Goal: Task Accomplishment & Management: Complete application form

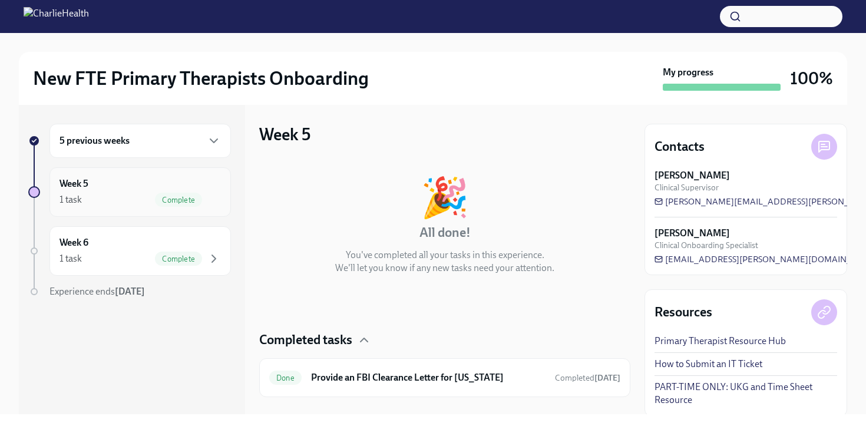
click at [157, 193] on div "Complete" at bounding box center [188, 200] width 66 height 14
click at [157, 189] on div "Week 5 1 task Complete" at bounding box center [140, 191] width 161 height 29
click at [189, 132] on div "5 previous weeks" at bounding box center [139, 141] width 181 height 34
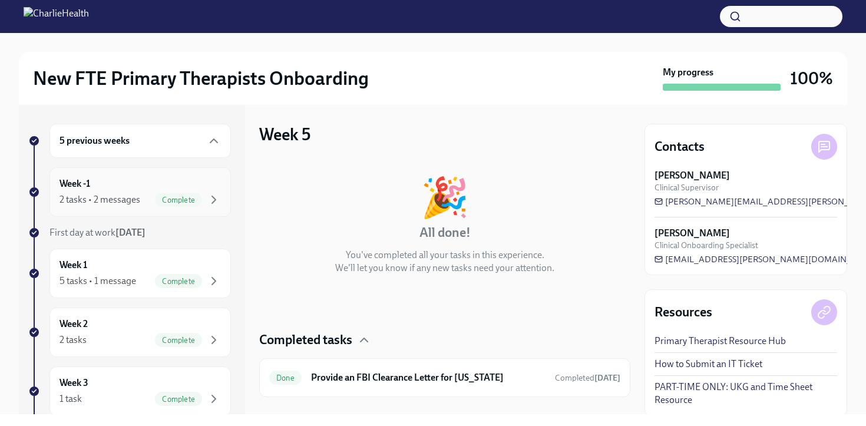
click at [186, 194] on div "Complete" at bounding box center [178, 200] width 47 height 14
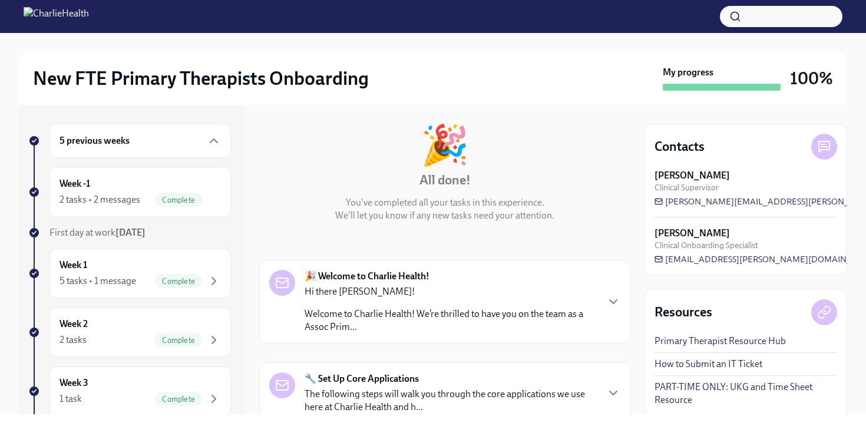
scroll to position [110, 0]
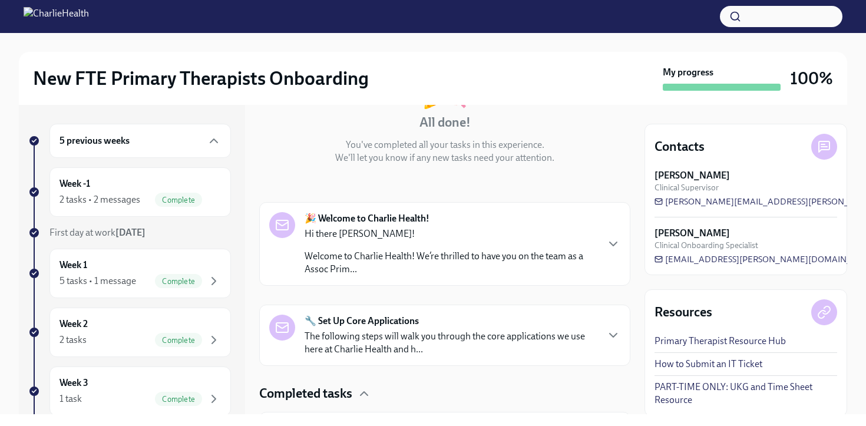
click at [408, 223] on strong "🎉 Welcome to Charlie Health!" at bounding box center [367, 218] width 125 height 13
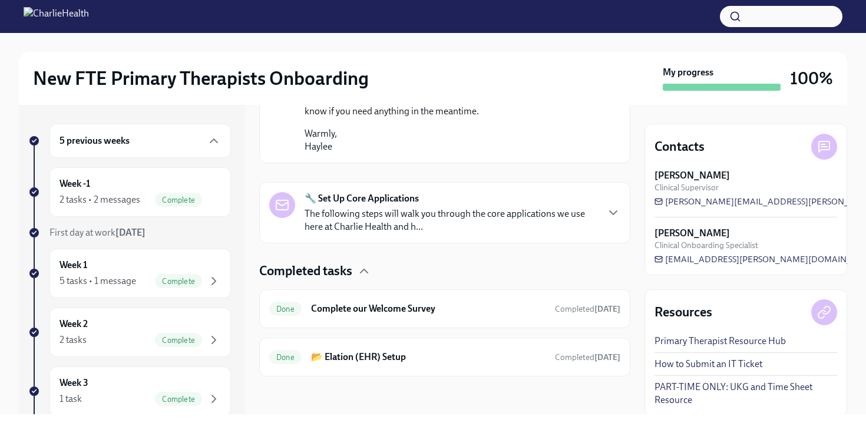
scroll to position [986, 0]
click at [475, 215] on p "The following steps will walk you through the core applications we use here at …" at bounding box center [451, 220] width 292 height 26
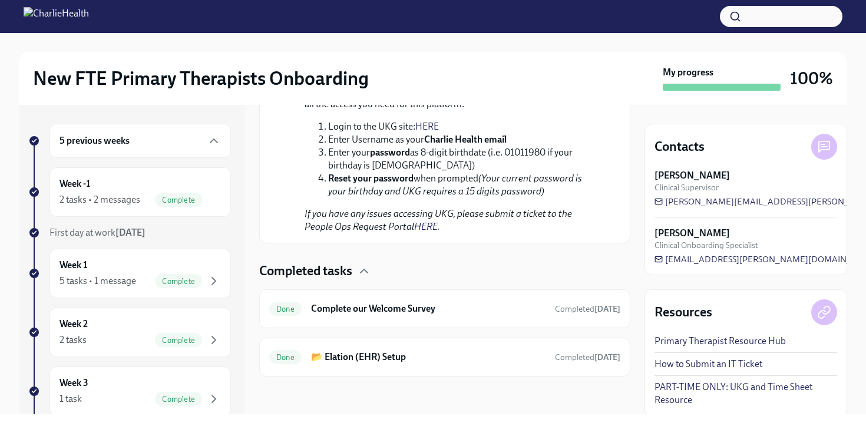
scroll to position [1864, 0]
click at [506, 311] on h6 "Complete our Welcome Survey" at bounding box center [428, 308] width 235 height 13
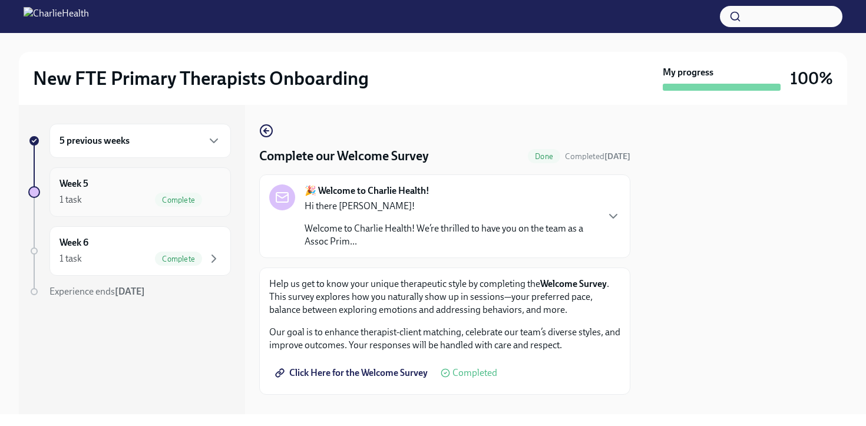
click at [144, 194] on div "1 task Complete" at bounding box center [140, 200] width 161 height 14
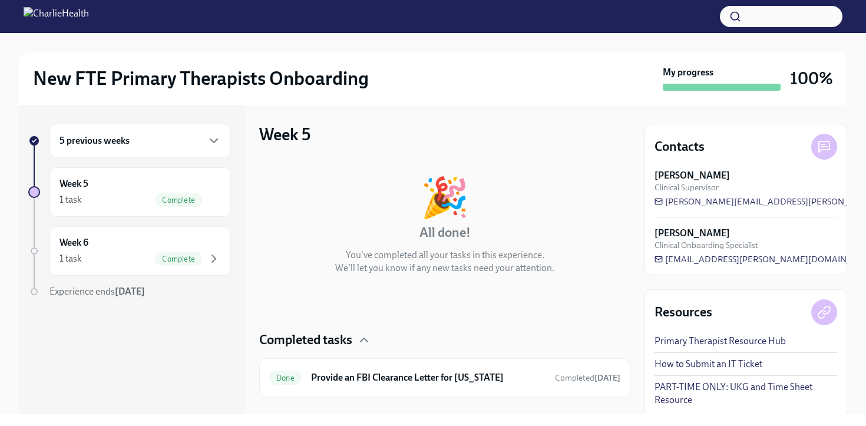
click at [159, 146] on div "5 previous weeks" at bounding box center [140, 141] width 161 height 14
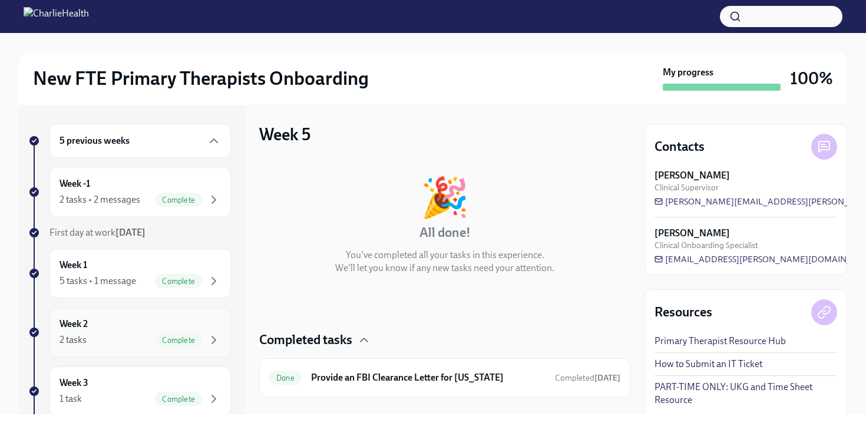
click at [159, 336] on span "Complete" at bounding box center [178, 340] width 47 height 9
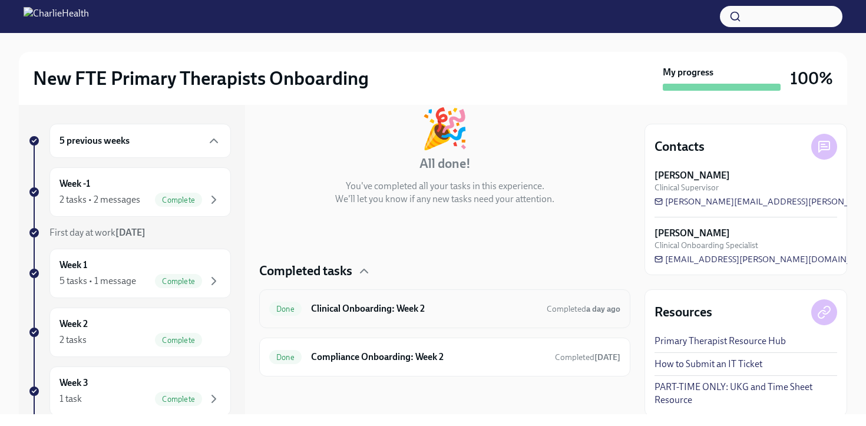
click at [417, 298] on div "Done Clinical Onboarding: Week 2 Completed a day ago" at bounding box center [444, 308] width 371 height 39
click at [403, 313] on h6 "Clinical Onboarding: Week 2" at bounding box center [424, 308] width 226 height 13
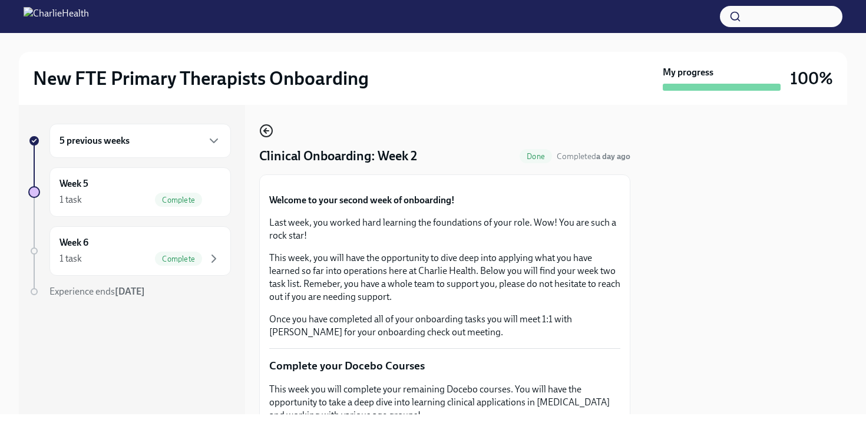
click at [266, 132] on icon "button" at bounding box center [266, 131] width 14 height 14
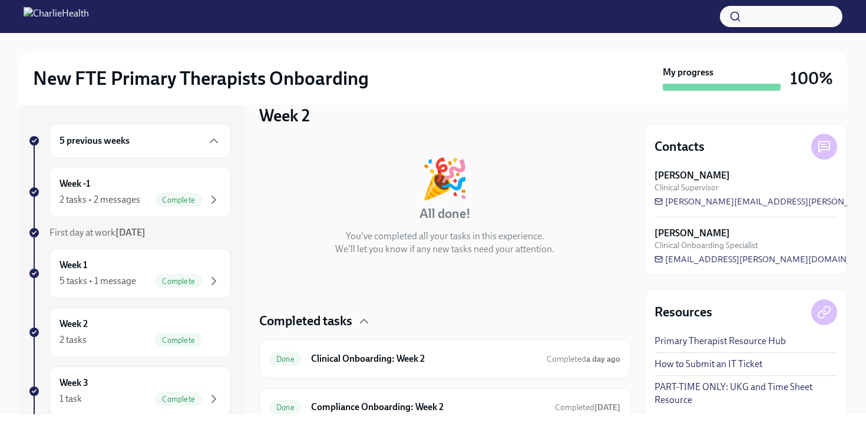
scroll to position [69, 0]
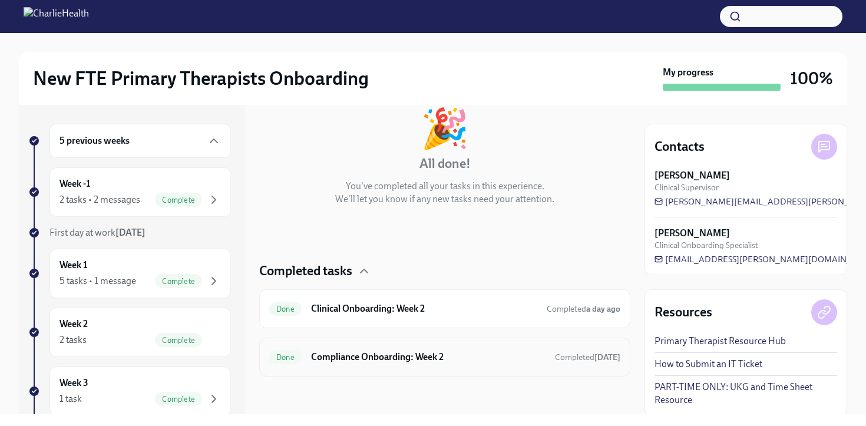
click at [400, 362] on h6 "Compliance Onboarding: Week 2" at bounding box center [428, 357] width 235 height 13
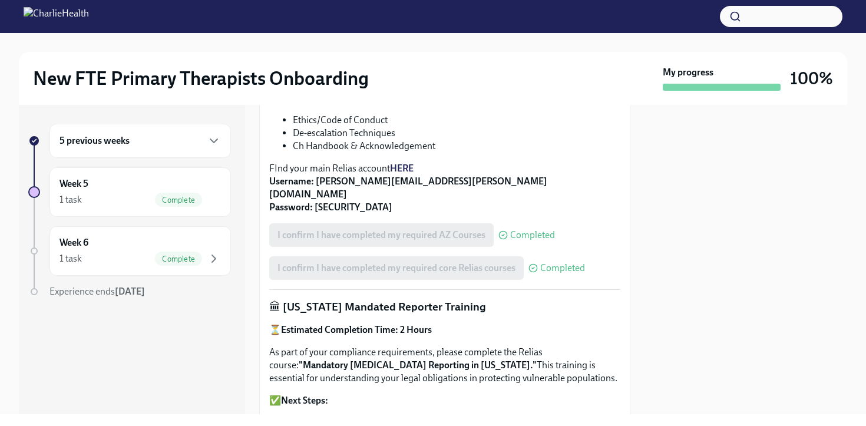
scroll to position [366, 0]
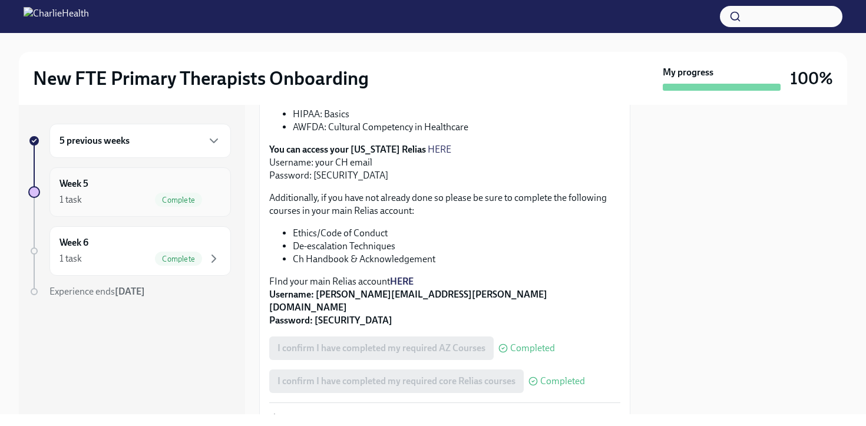
click at [176, 212] on div "Week 5 1 task Complete" at bounding box center [139, 191] width 181 height 49
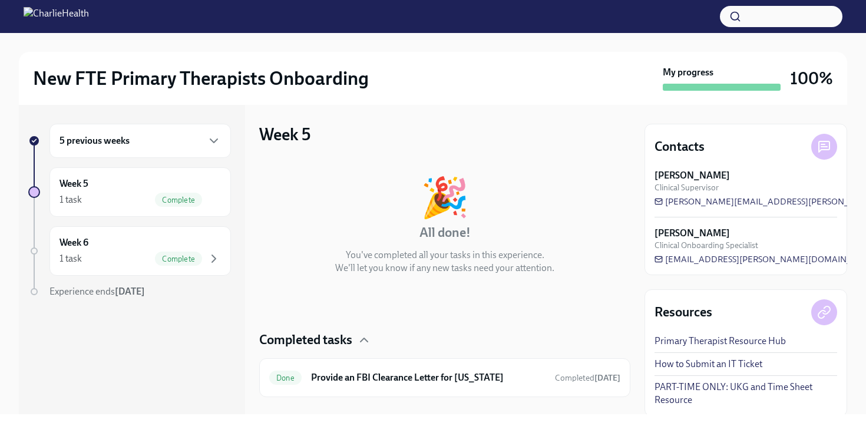
click at [164, 138] on div "5 previous weeks" at bounding box center [140, 141] width 161 height 14
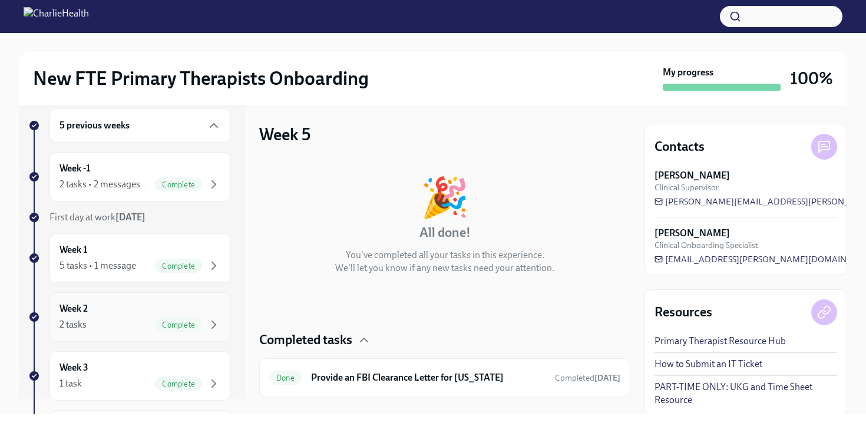
scroll to position [23, 0]
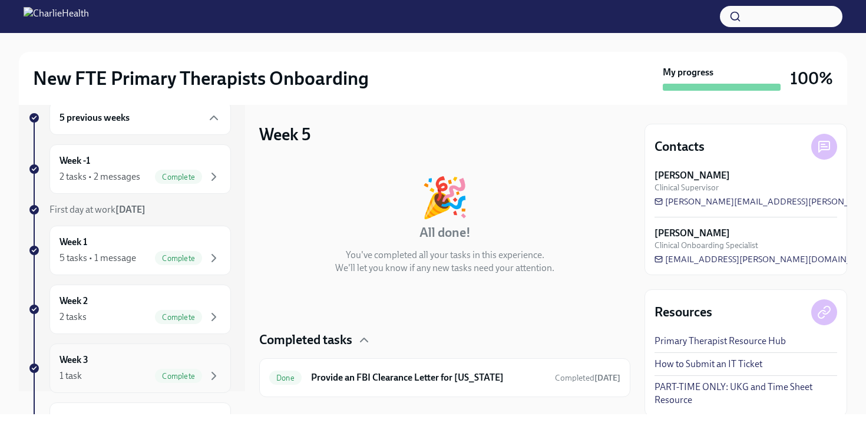
click at [151, 362] on div "Week 3 1 task Complete" at bounding box center [140, 368] width 161 height 29
click at [134, 306] on div "Week 2 2 tasks Complete" at bounding box center [140, 309] width 161 height 29
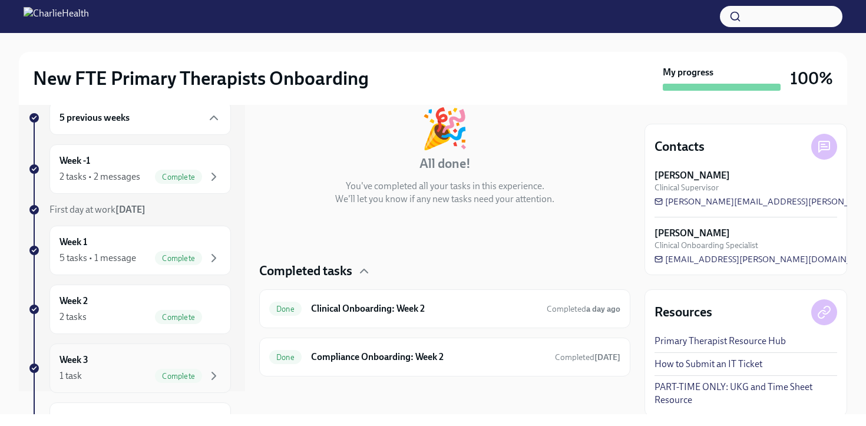
click at [187, 371] on div "Complete" at bounding box center [178, 376] width 47 height 14
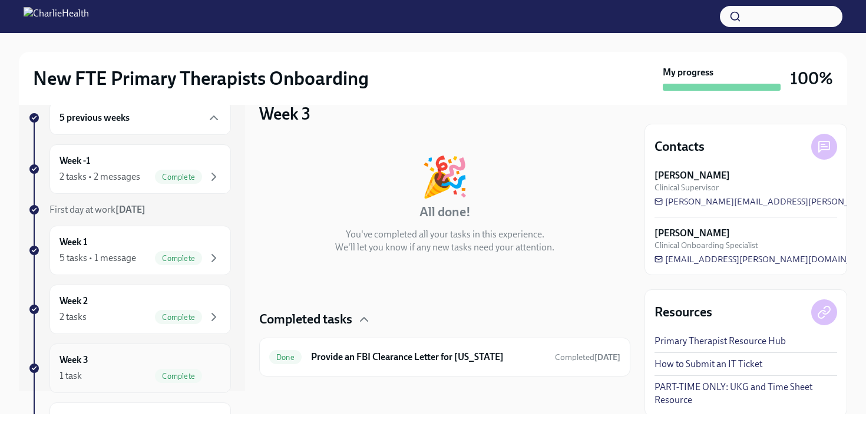
scroll to position [21, 0]
click at [159, 298] on div "Week 2 2 tasks Complete" at bounding box center [140, 309] width 161 height 29
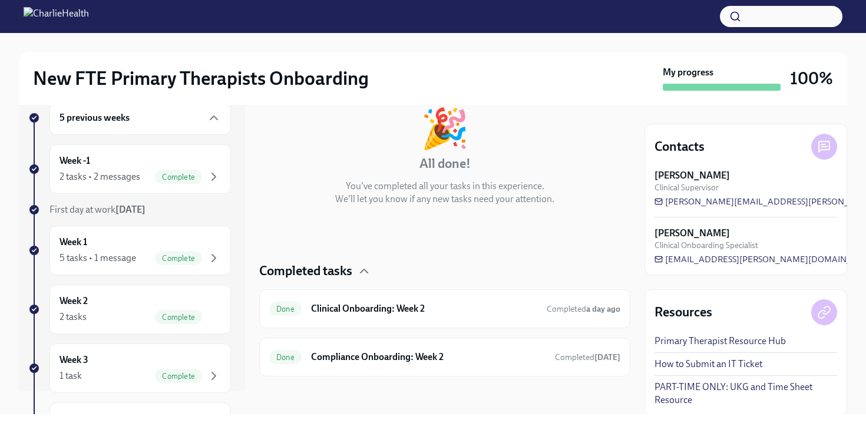
click at [464, 337] on div "Completed tasks Done Clinical Onboarding: Week 2 Completed a day ago Done Compl…" at bounding box center [444, 319] width 371 height 114
click at [463, 325] on div "Done Clinical Onboarding: Week 2 Completed a day ago" at bounding box center [444, 308] width 371 height 39
click at [460, 304] on h6 "Clinical Onboarding: Week 2" at bounding box center [424, 308] width 226 height 13
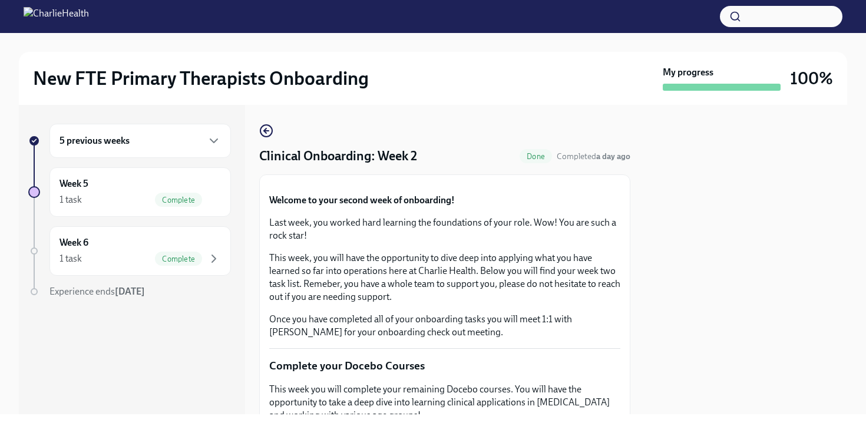
click at [294, 38] on div at bounding box center [433, 42] width 828 height 19
